Goal: Information Seeking & Learning: Learn about a topic

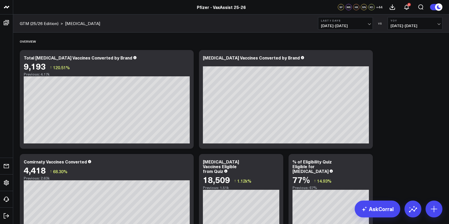
click at [333, 26] on span "[DATE] - [DATE]" at bounding box center [345, 26] width 49 height 4
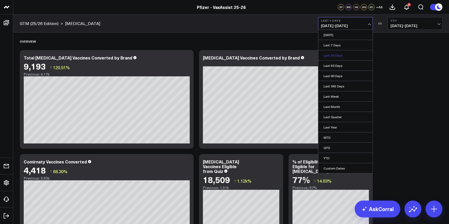
click at [332, 58] on link "Last 30 Days" at bounding box center [345, 55] width 54 height 10
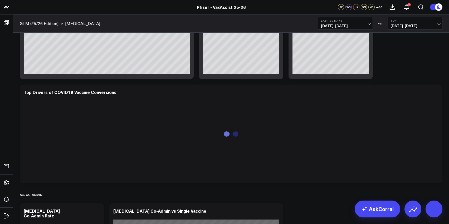
scroll to position [197, 0]
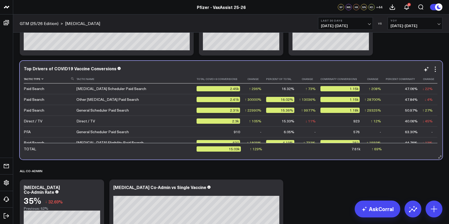
click at [40, 81] on th "Tactic Type" at bounding box center [50, 79] width 53 height 9
click at [43, 81] on th "Tactic Type" at bounding box center [50, 79] width 53 height 9
click at [42, 78] on icon at bounding box center [42, 78] width 4 height 3
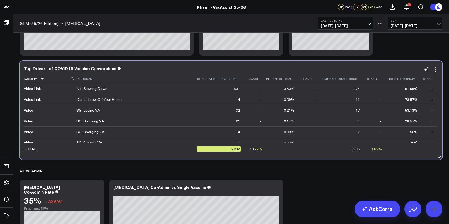
click at [42, 78] on icon at bounding box center [42, 78] width 4 height 3
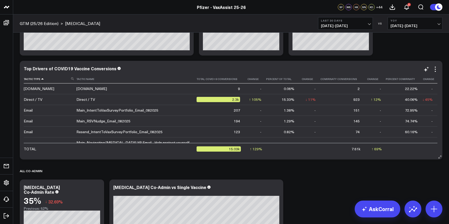
click at [42, 78] on icon at bounding box center [42, 78] width 4 height 3
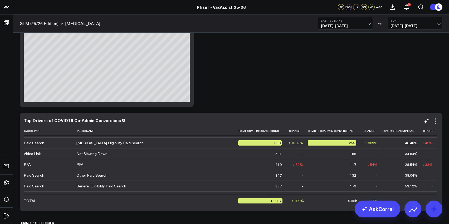
scroll to position [52, 0]
